Goal: Transaction & Acquisition: Download file/media

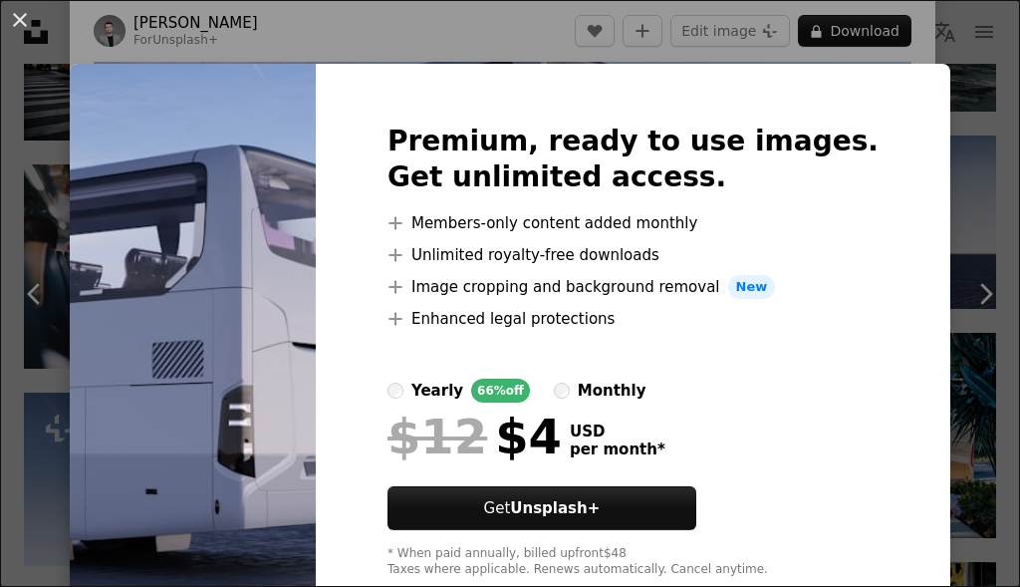
scroll to position [53, 0]
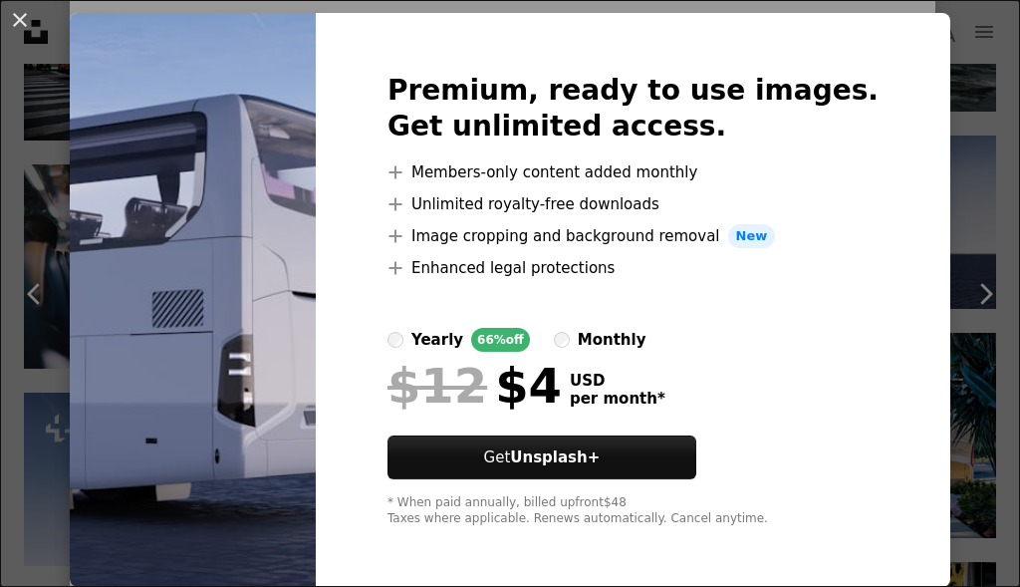
click at [622, 335] on div "monthly" at bounding box center [612, 340] width 69 height 24
click at [25, 27] on button "An X shape" at bounding box center [20, 20] width 24 height 24
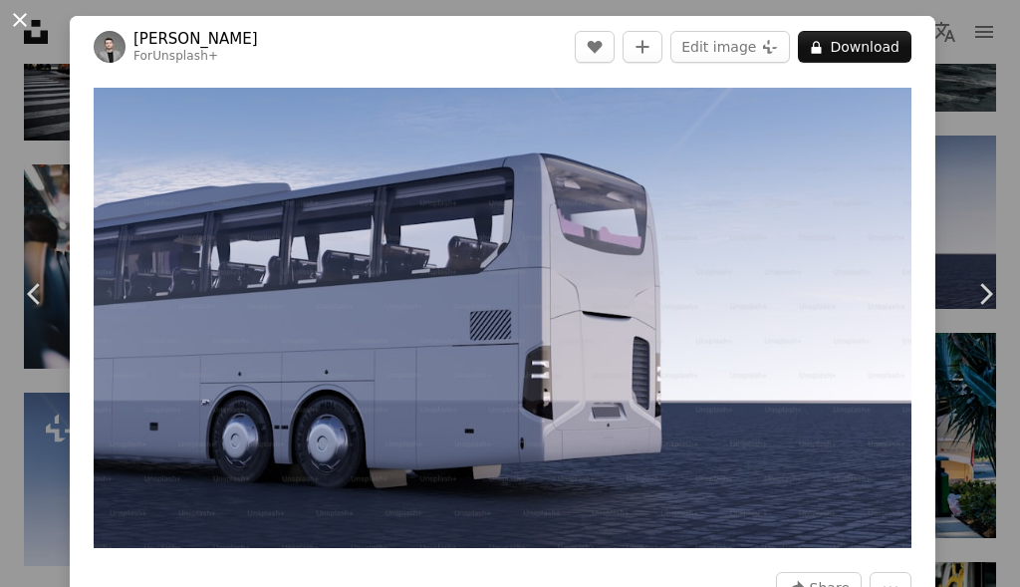
click at [23, 15] on button "An X shape" at bounding box center [20, 20] width 24 height 24
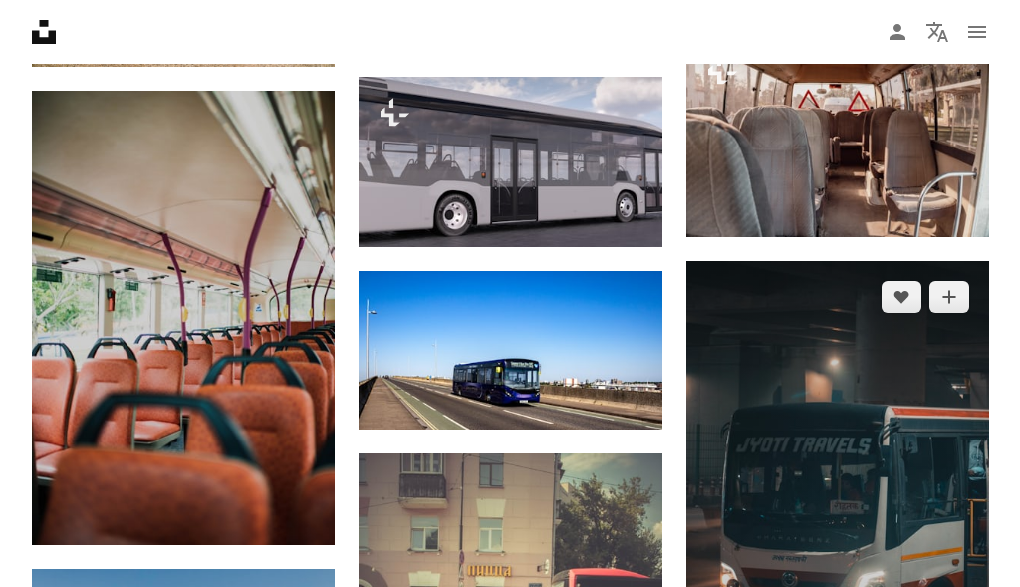
scroll to position [3432, 0]
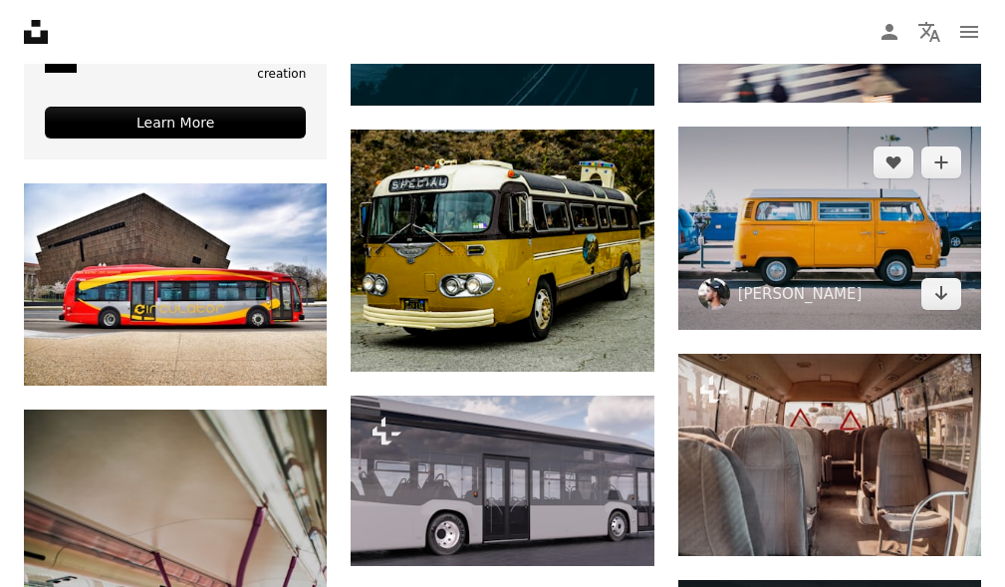
click at [830, 221] on img at bounding box center [829, 228] width 303 height 202
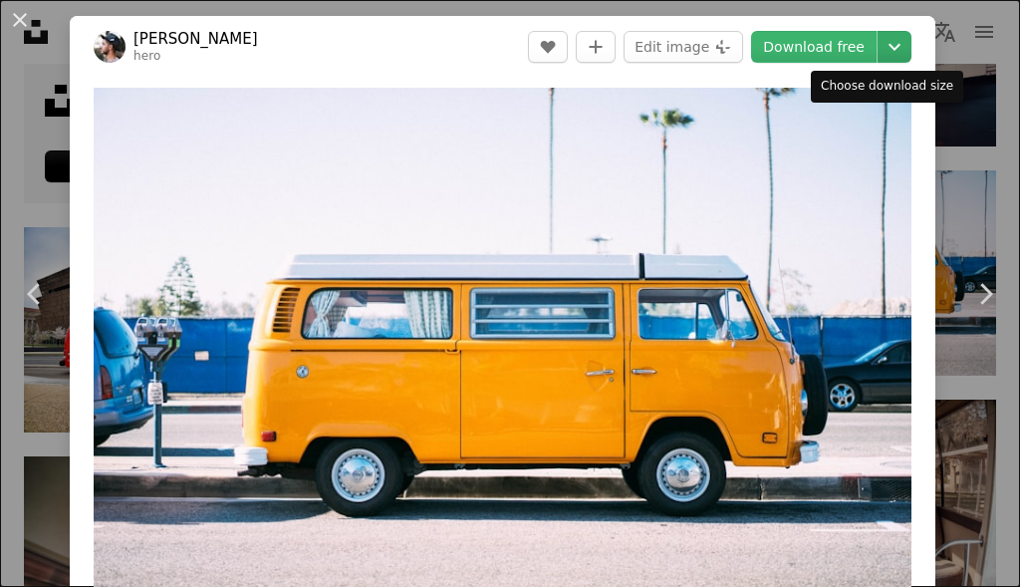
click at [882, 52] on icon "Chevron down" at bounding box center [895, 47] width 32 height 24
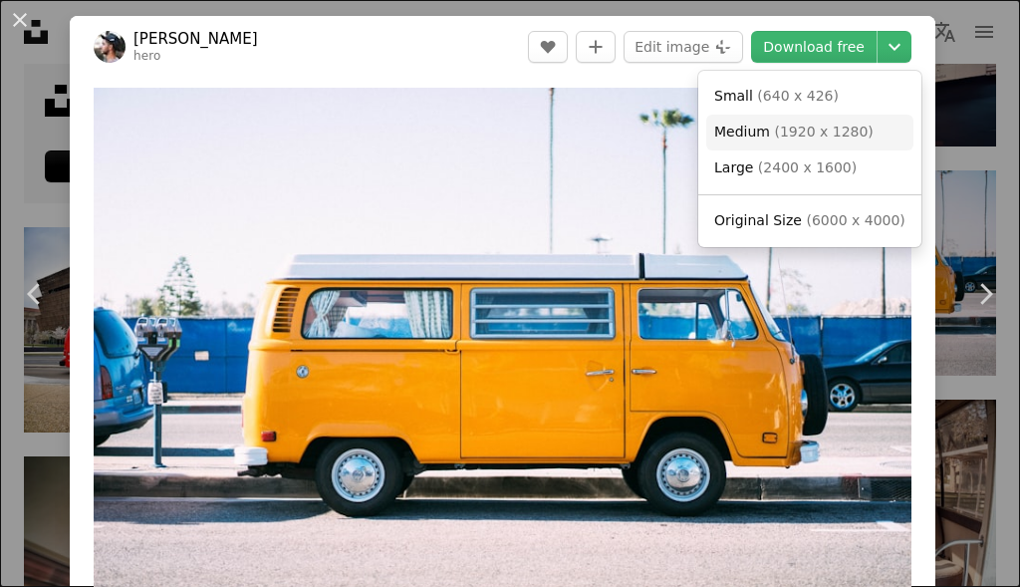
click at [760, 133] on span "Medium" at bounding box center [742, 132] width 56 height 16
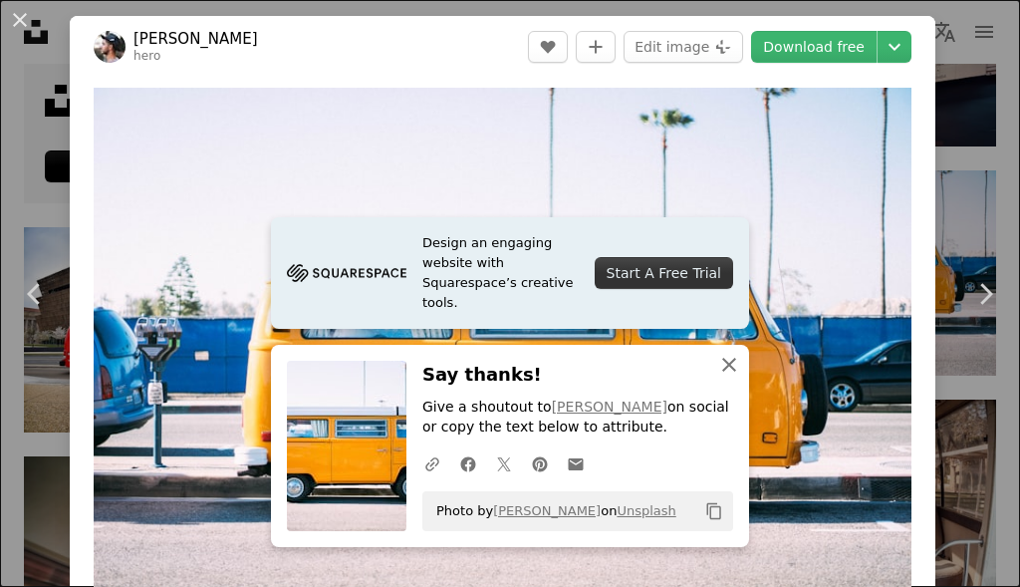
click at [722, 364] on icon "button" at bounding box center [729, 365] width 14 height 14
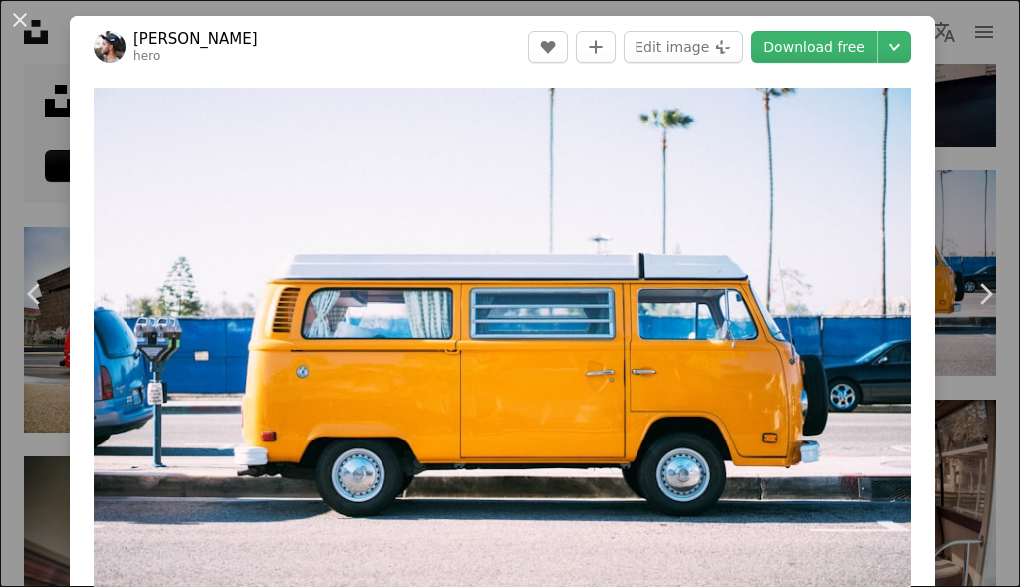
scroll to position [425, 0]
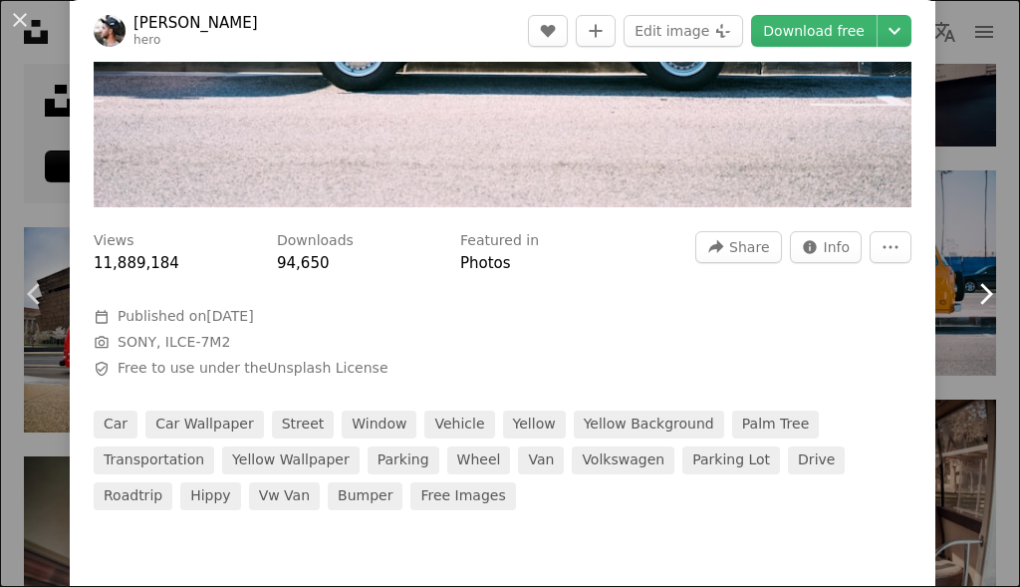
click at [969, 292] on icon "Chevron right" at bounding box center [985, 294] width 32 height 32
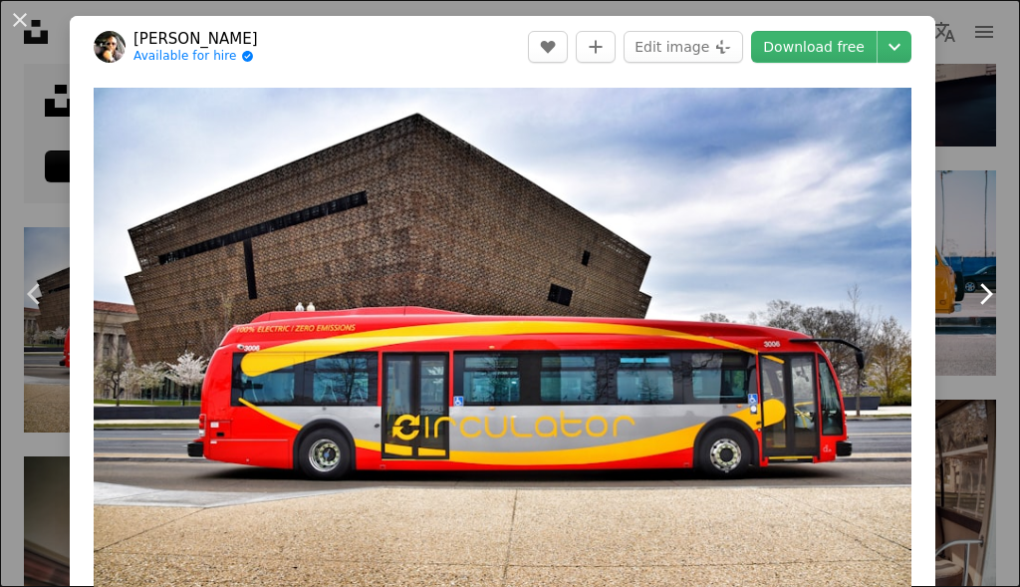
click at [969, 300] on icon "Chevron right" at bounding box center [985, 294] width 32 height 32
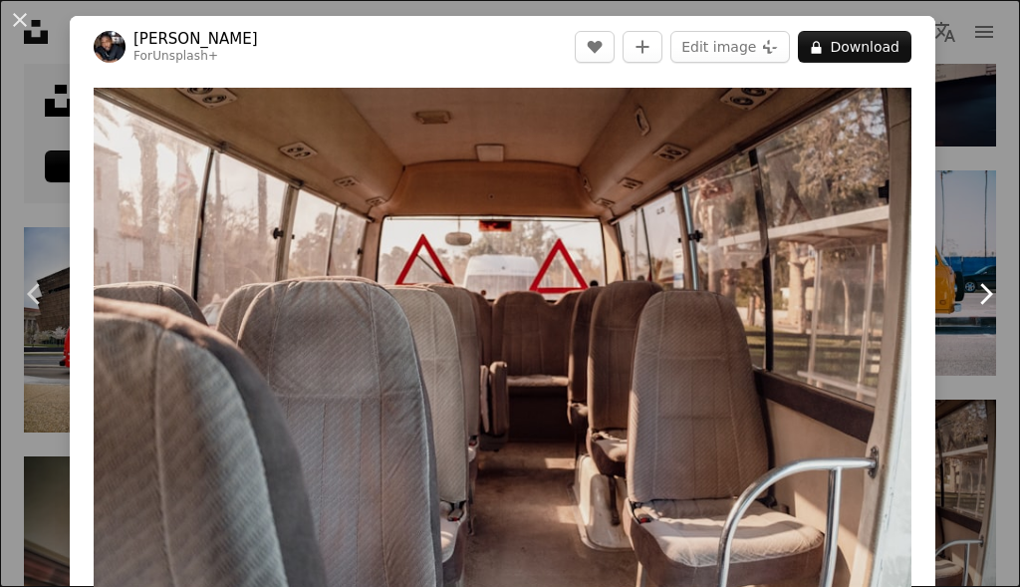
click at [969, 300] on icon "Chevron right" at bounding box center [985, 294] width 32 height 32
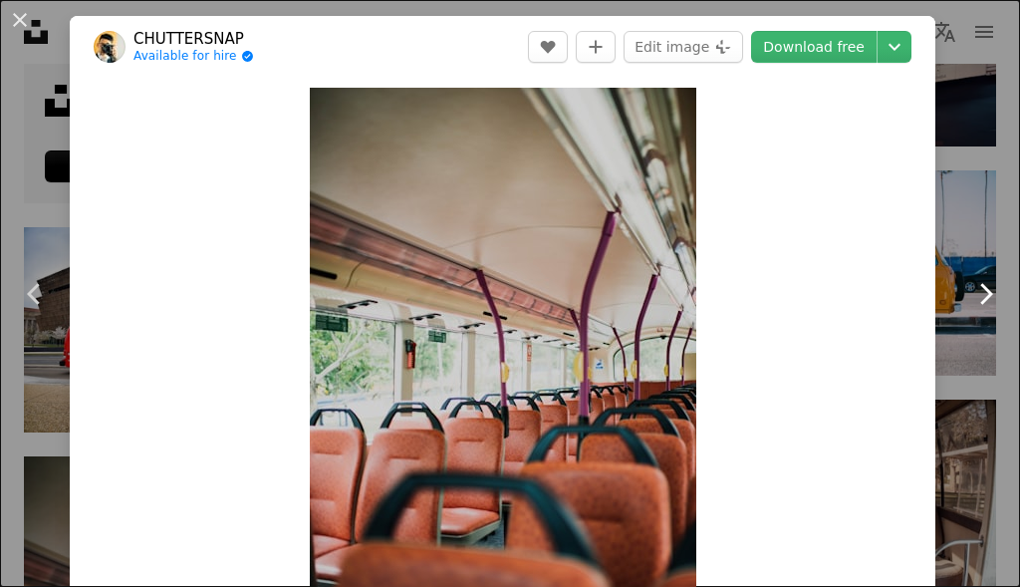
click at [969, 300] on icon "Chevron right" at bounding box center [985, 294] width 32 height 32
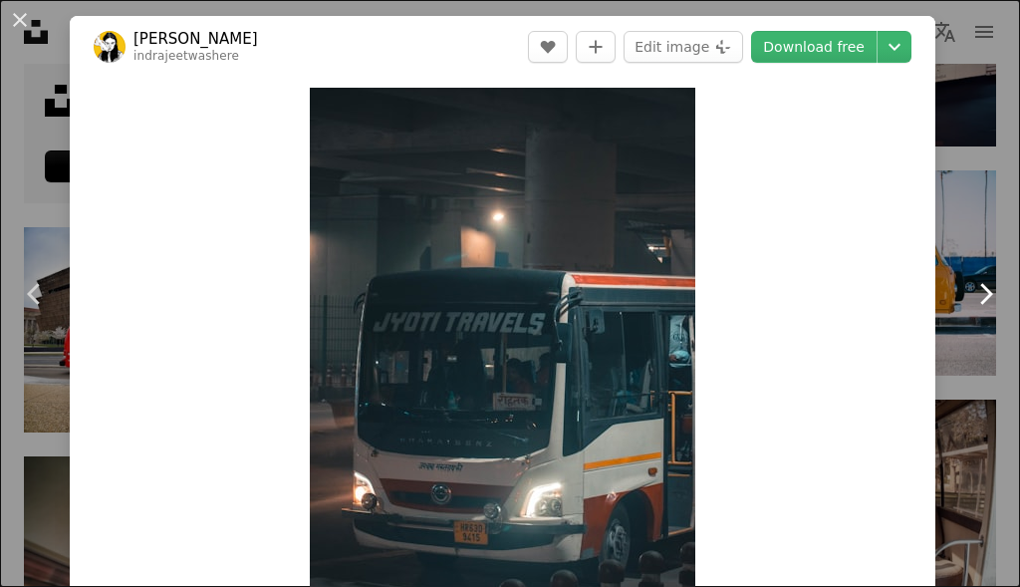
click at [969, 300] on icon "Chevron right" at bounding box center [985, 294] width 32 height 32
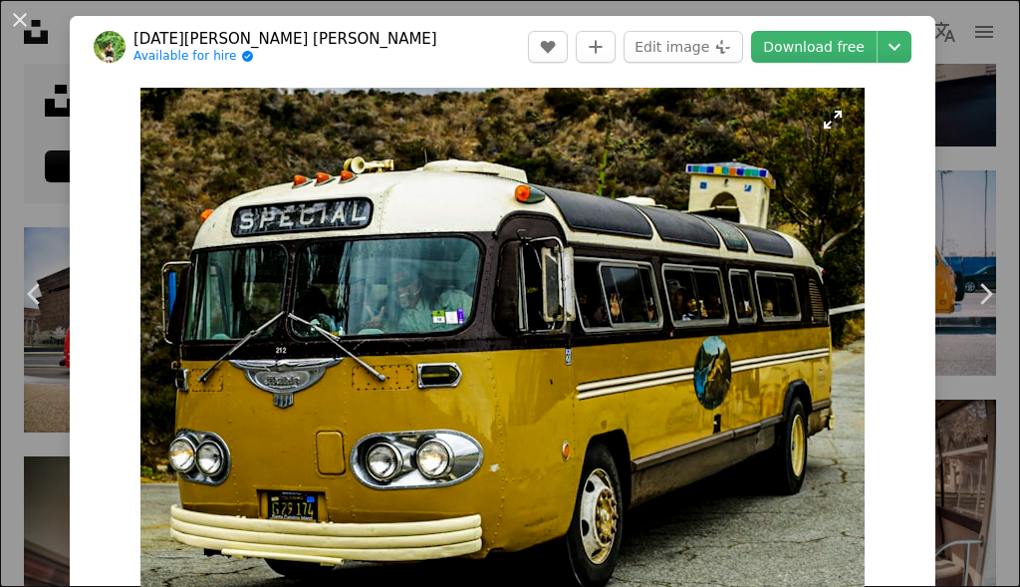
scroll to position [106, 0]
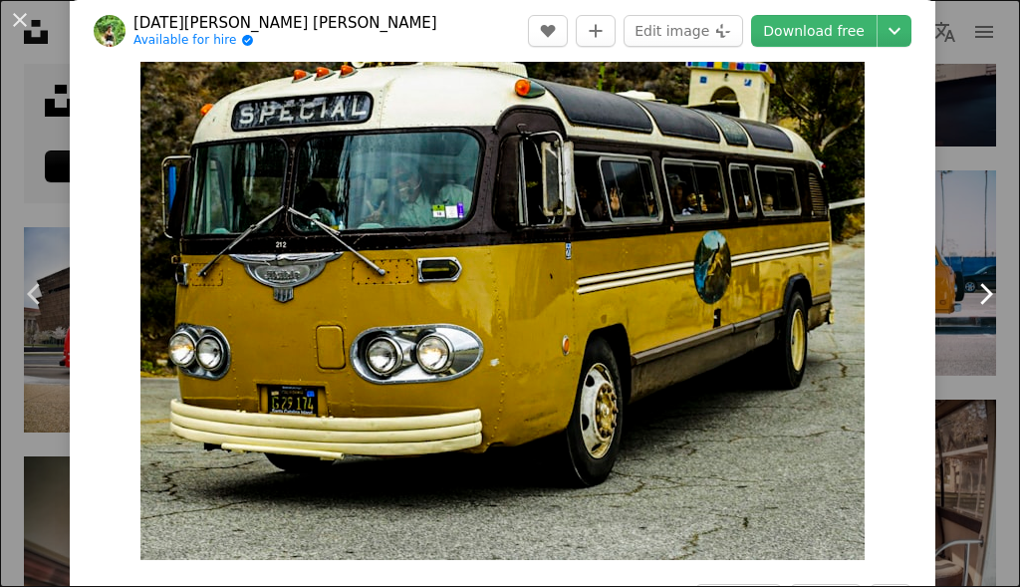
click at [980, 301] on icon at bounding box center [986, 293] width 13 height 21
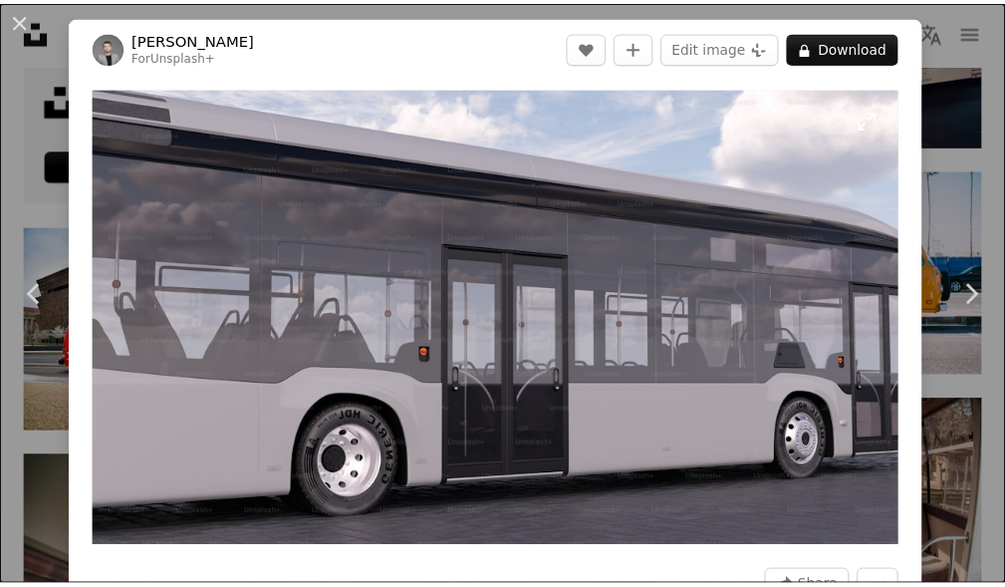
scroll to position [107, 0]
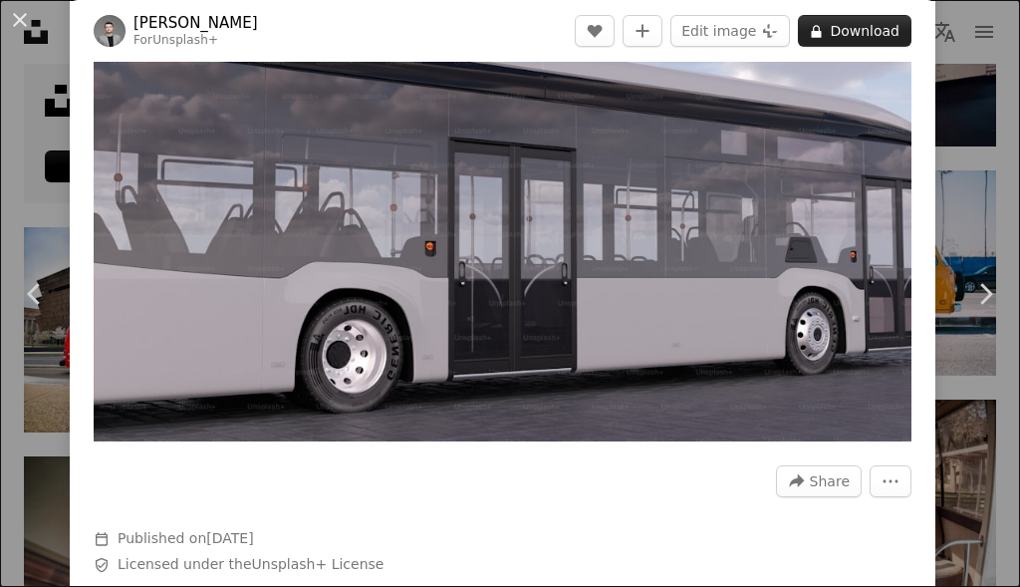
click at [843, 36] on button "A lock Download" at bounding box center [855, 31] width 114 height 32
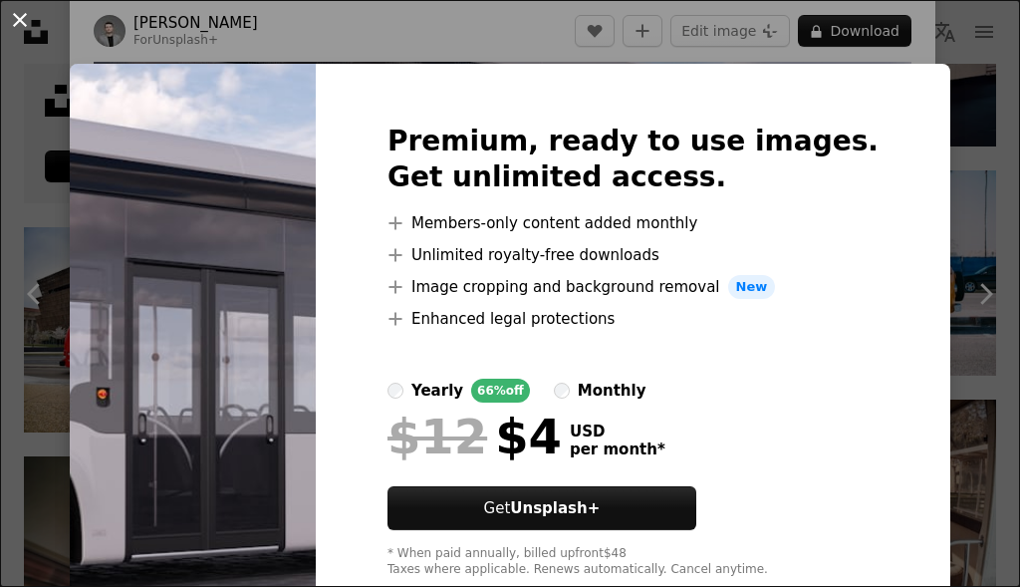
click at [21, 21] on button "An X shape" at bounding box center [20, 20] width 24 height 24
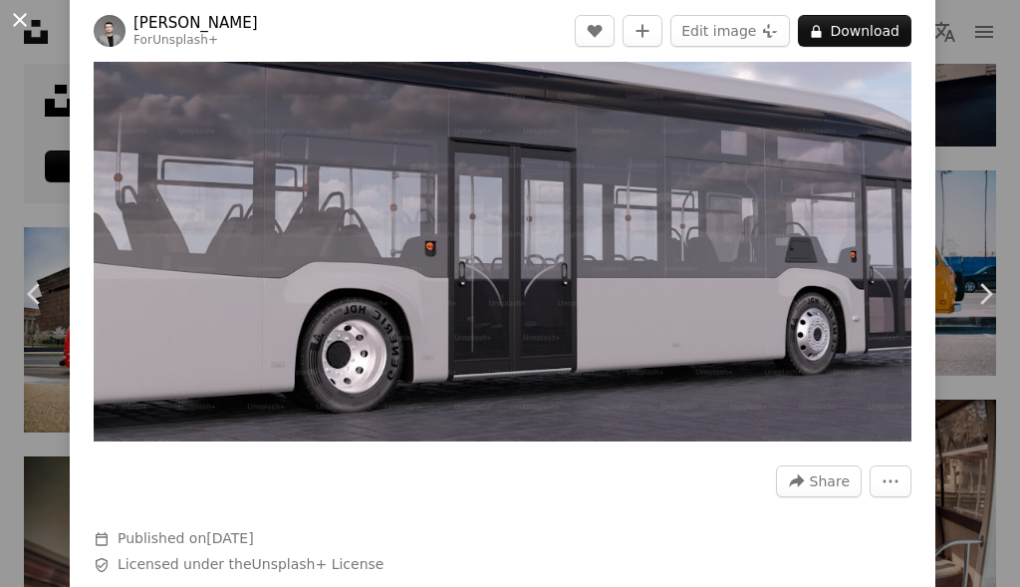
click at [8, 24] on button "An X shape" at bounding box center [20, 20] width 24 height 24
